Goal: Find specific page/section: Find specific page/section

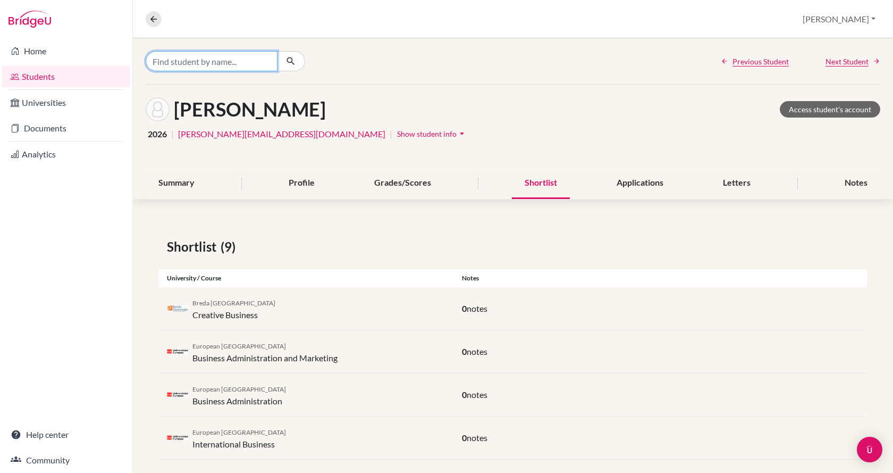
click at [211, 61] on input "Find student by name..." at bounding box center [212, 61] width 132 height 20
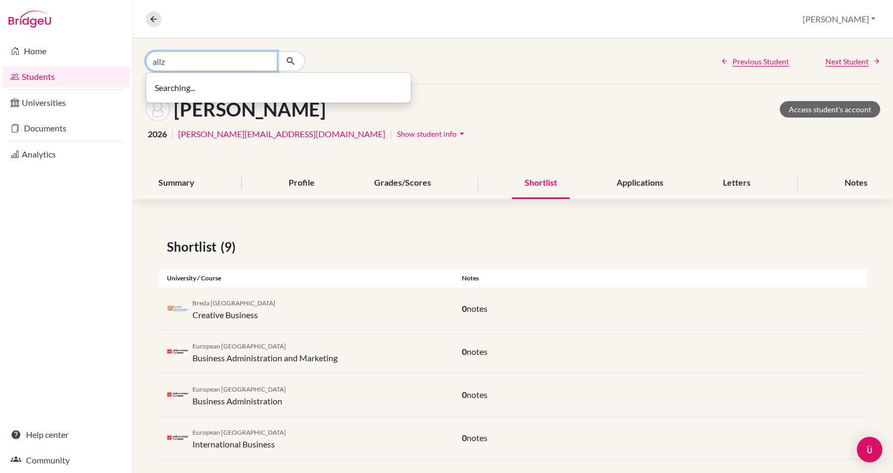
type input "aliz"
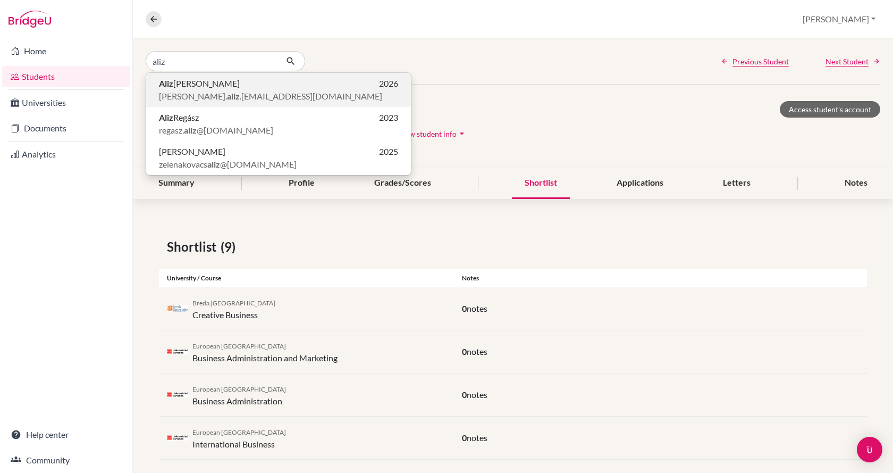
click at [201, 93] on span "[PERSON_NAME]. [PERSON_NAME] .[EMAIL_ADDRESS][DOMAIN_NAME]" at bounding box center [270, 96] width 223 height 13
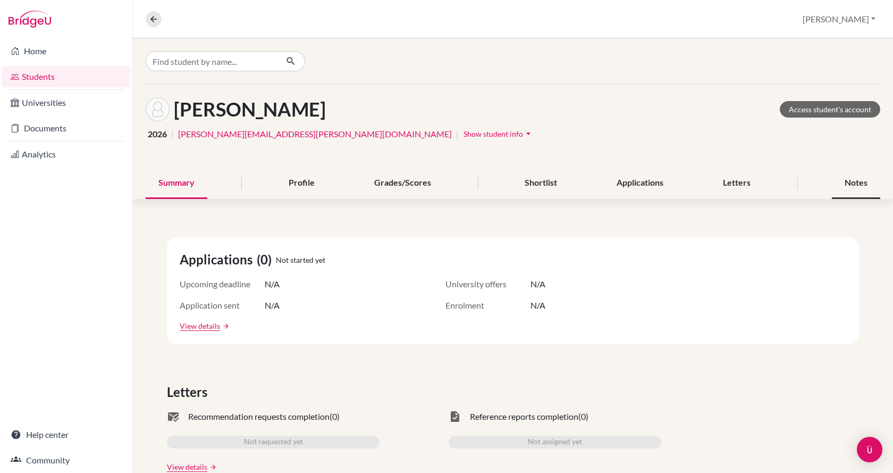
click at [855, 181] on div "Notes" at bounding box center [856, 183] width 48 height 31
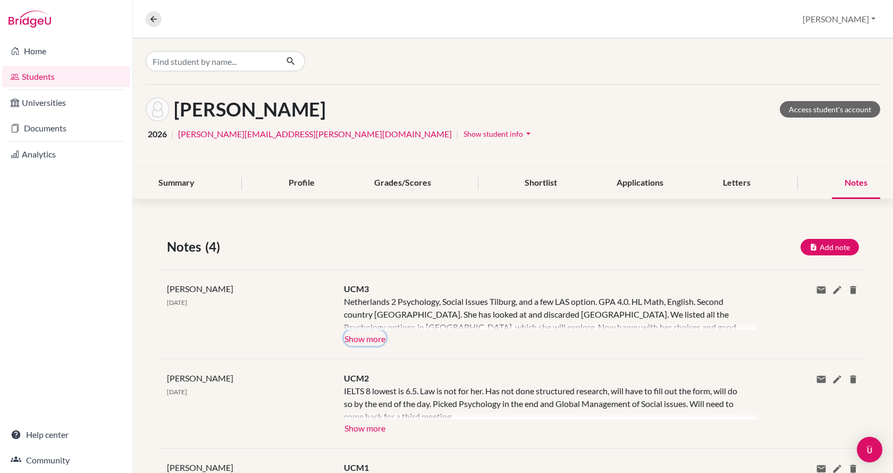
click at [379, 337] on button "Show more" at bounding box center [365, 338] width 42 height 16
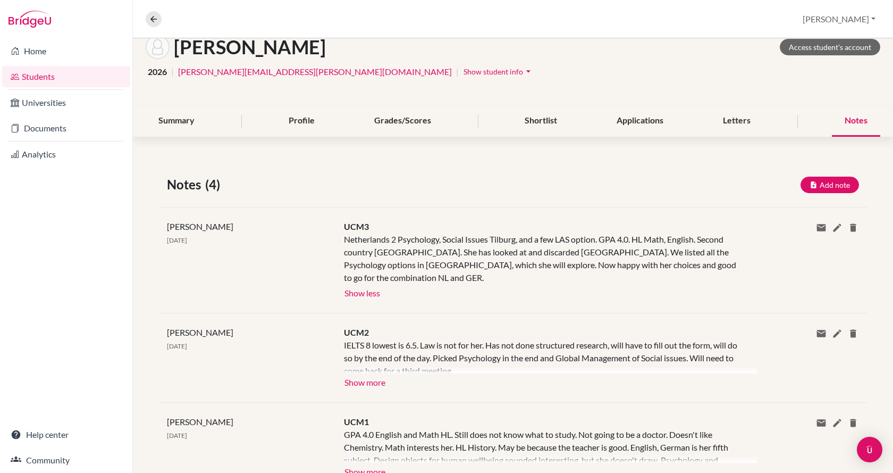
scroll to position [106, 0]
